Goal: Information Seeking & Learning: Learn about a topic

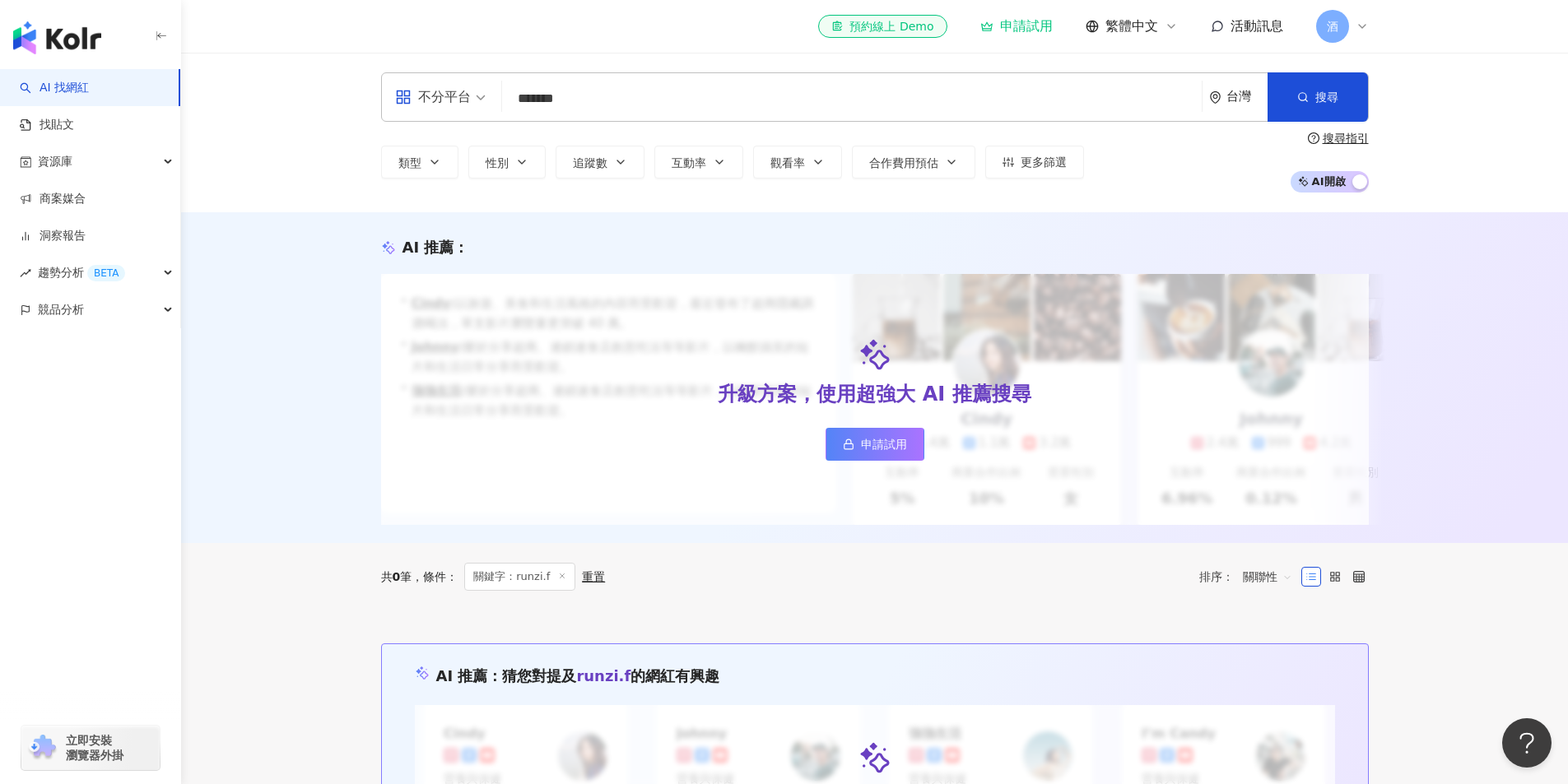
click at [91, 43] on img "button" at bounding box center [57, 38] width 88 height 33
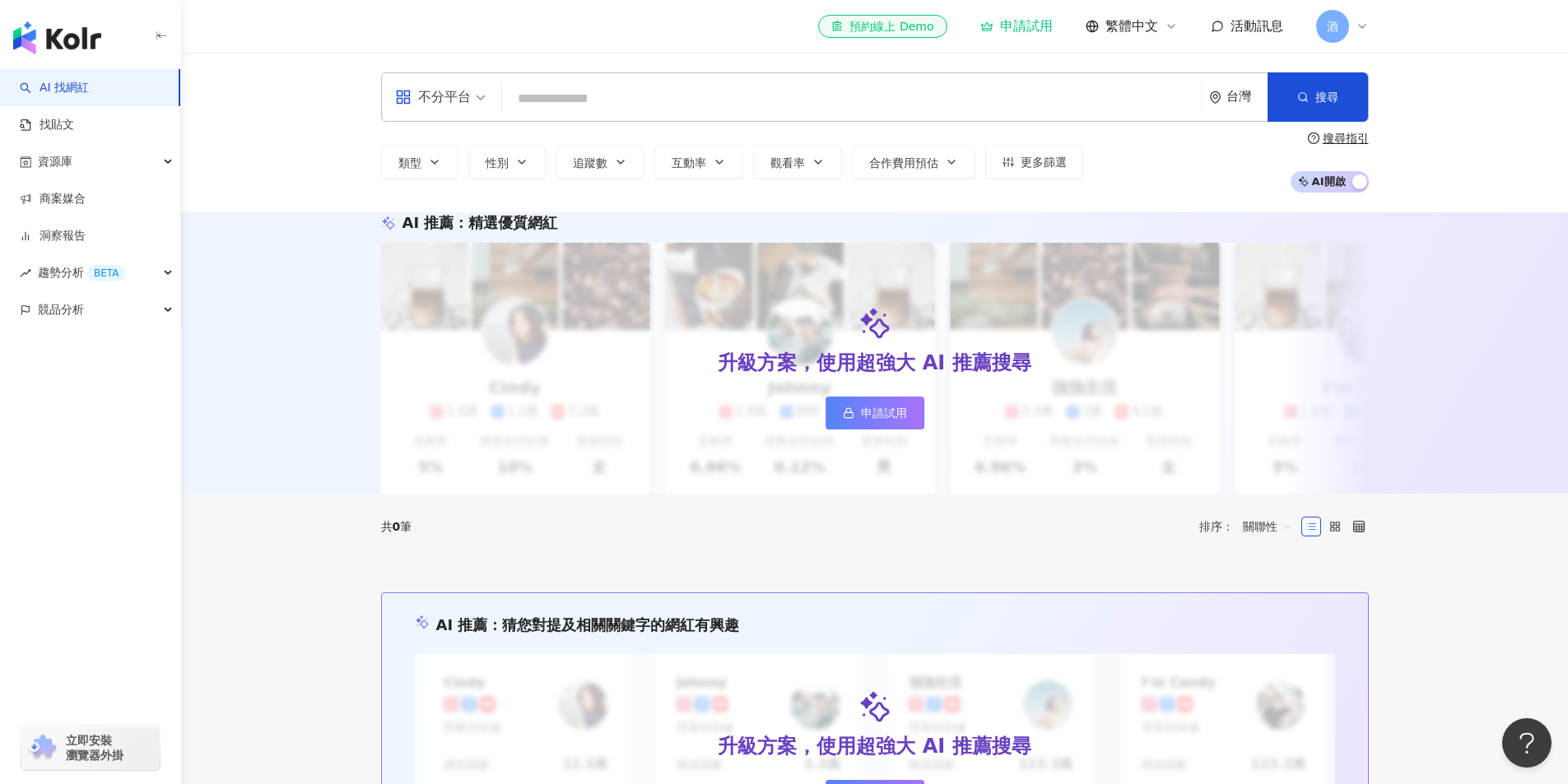
click at [556, 101] on input "search" at bounding box center [851, 99] width 687 height 31
type input "*"
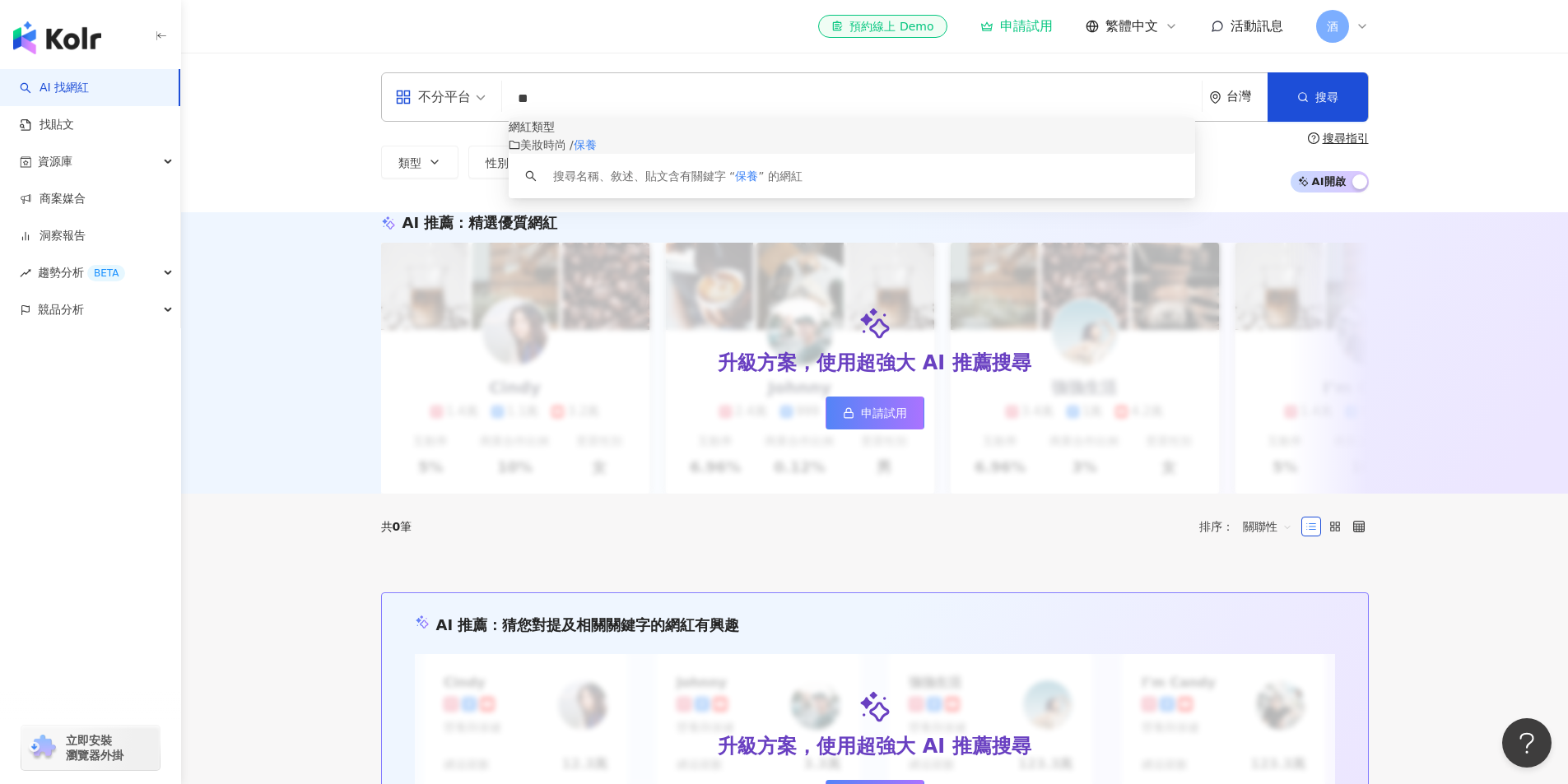
click at [628, 154] on div "美妝時尚 / 保養" at bounding box center [851, 144] width 687 height 18
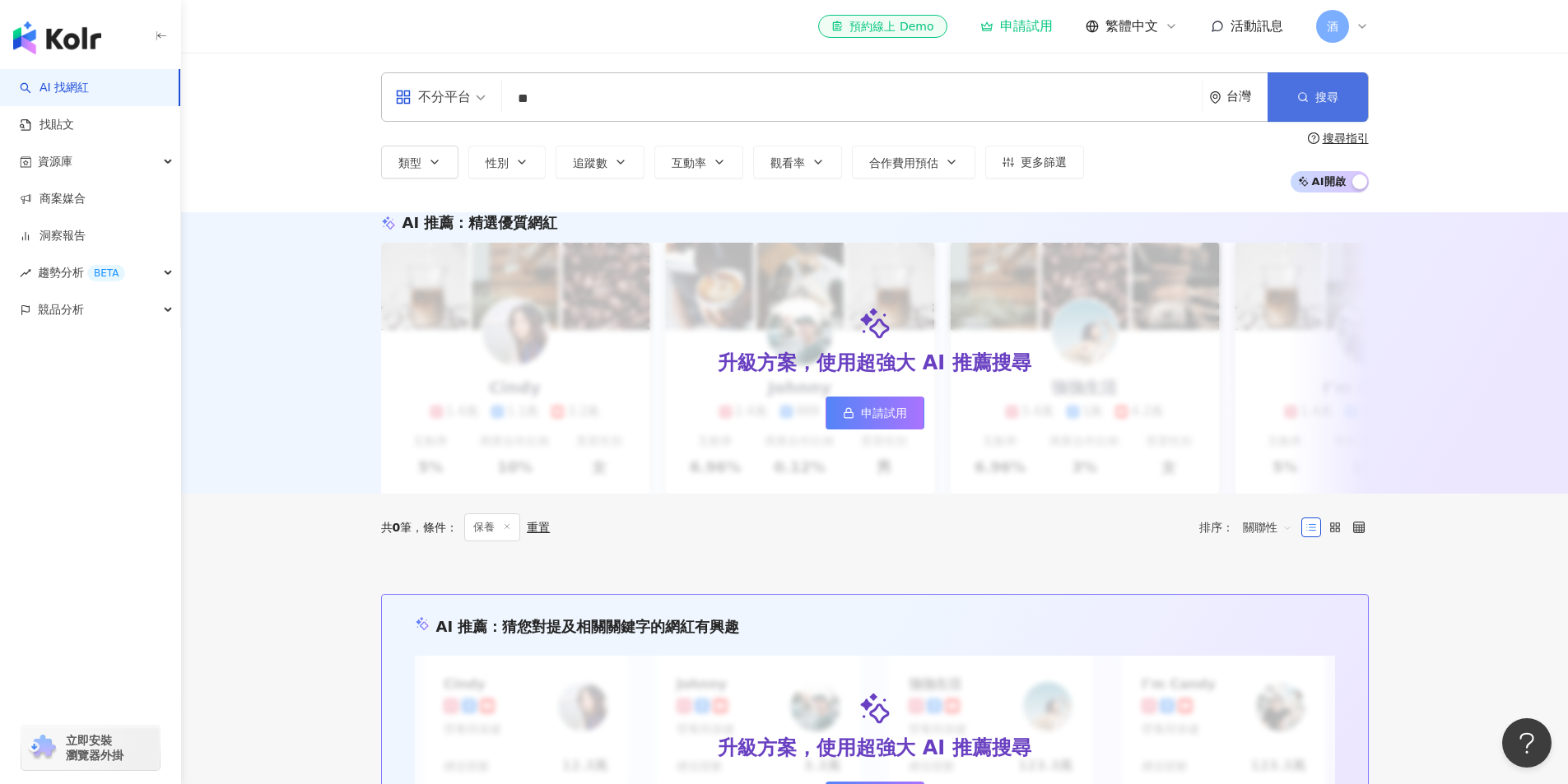
type input "**"
click at [1325, 99] on span "搜尋" at bounding box center [1327, 97] width 23 height 14
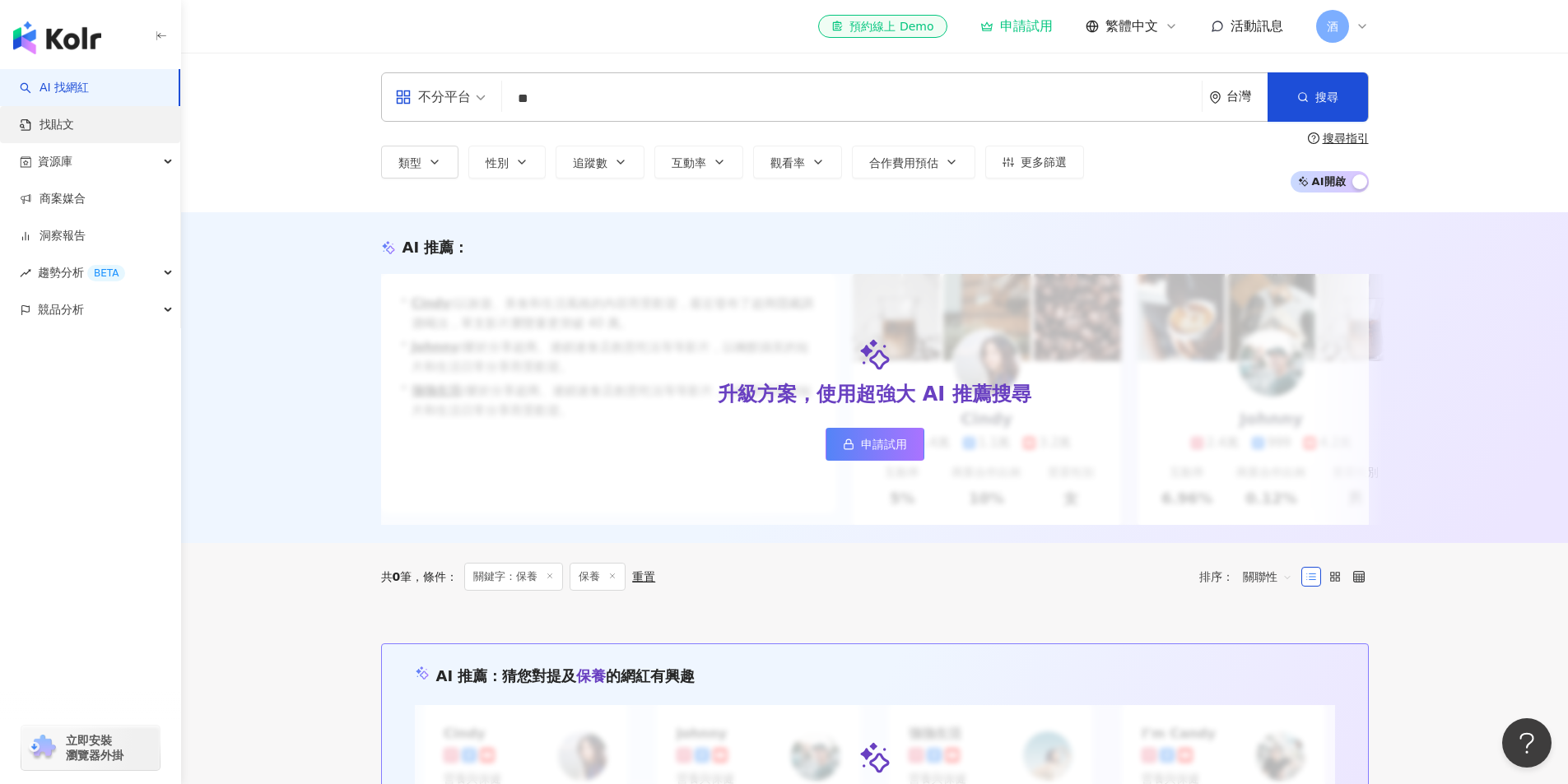
click at [74, 129] on link "找貼文" at bounding box center [47, 125] width 54 height 16
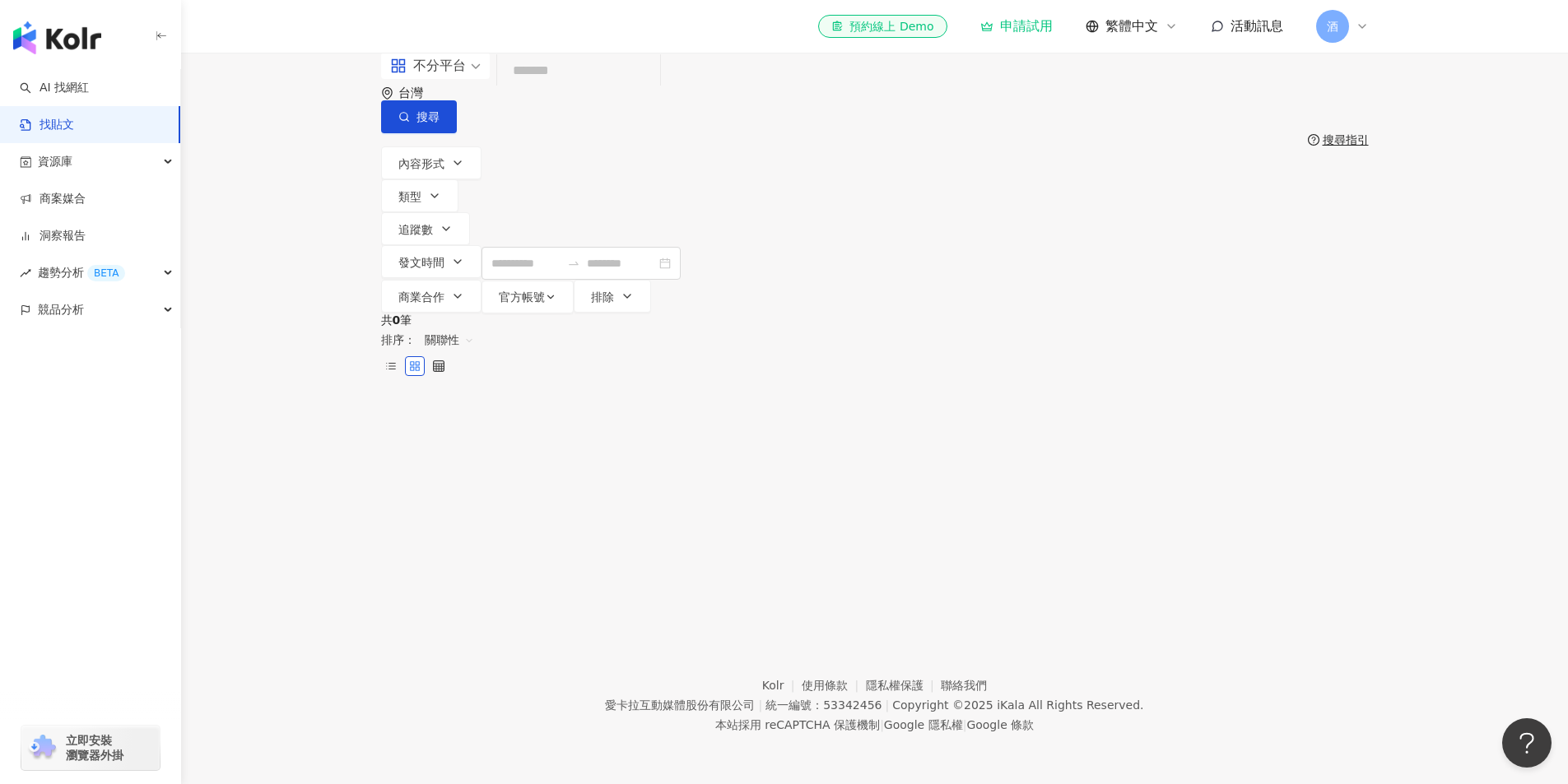
click at [592, 89] on input "search" at bounding box center [578, 71] width 149 height 35
click at [614, 89] on input "search" at bounding box center [578, 71] width 149 height 35
click at [412, 402] on div "不分平台 台灣 搜尋 搜尋指引 內容形式 類型 追蹤數 發文時間 商業合作 官方帳號 排除 共 0 筆 排序： 關聯性" at bounding box center [875, 327] width 1387 height 549
click at [38, 261] on span "趨勢分析 BETA" at bounding box center [81, 272] width 87 height 37
click at [114, 309] on link "Hashtag 排行" at bounding box center [77, 309] width 75 height 16
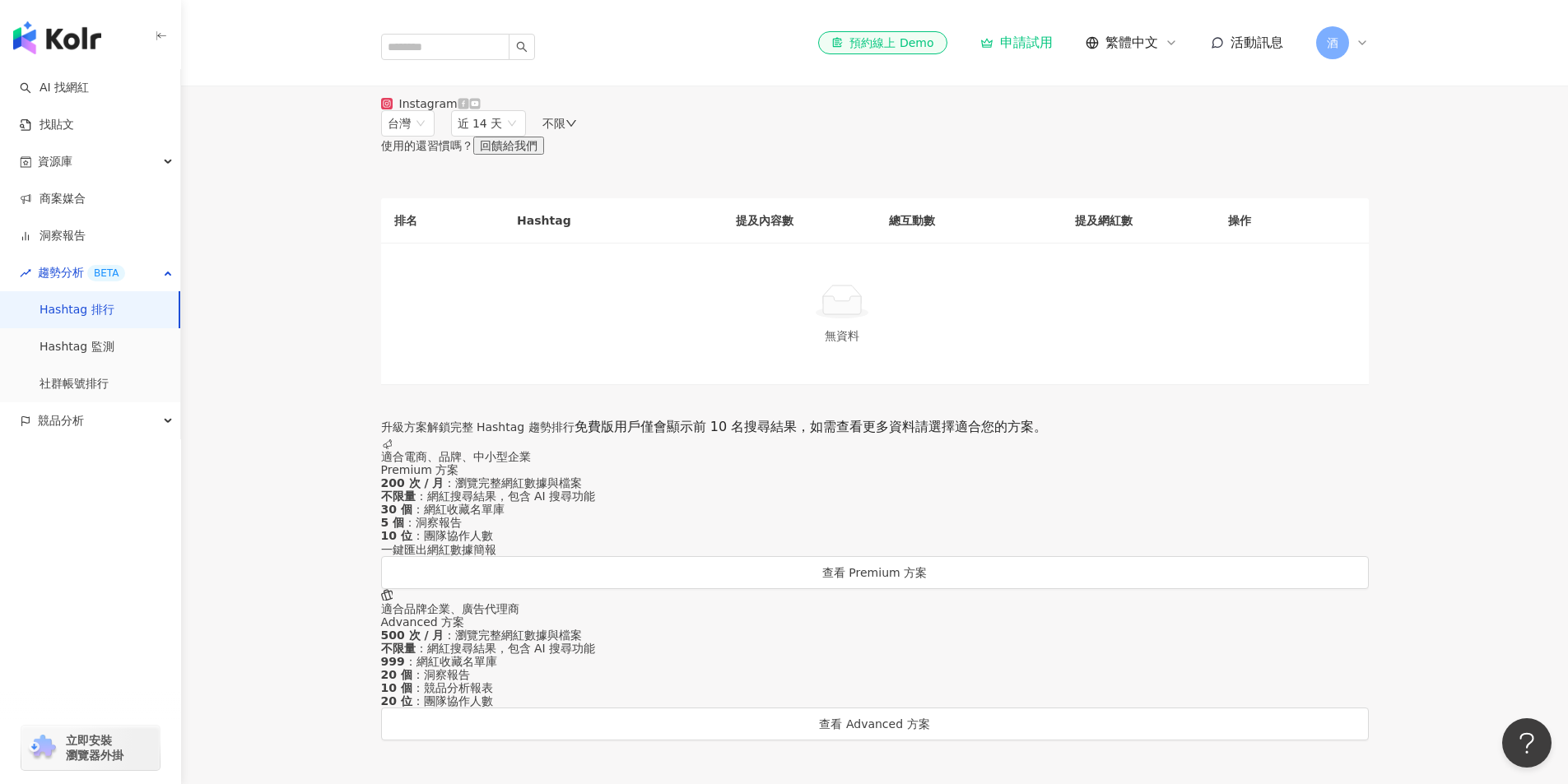
click at [306, 417] on main "Hashtag 趨勢排行 最後更新日期 ： [DATE] Instagram 台灣 近 14 天 不限 使用的還習慣嗎？ 回饋給我們 排名 Hashtag 提…" at bounding box center [875, 395] width 1387 height 687
